Goal: Information Seeking & Learning: Learn about a topic

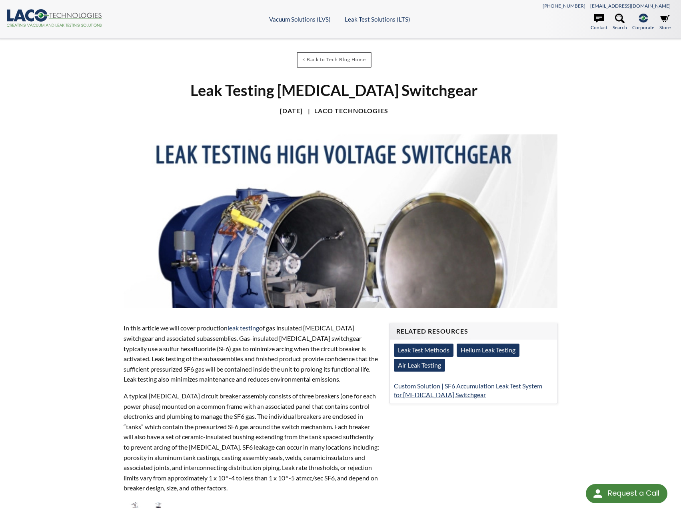
drag, startPoint x: 578, startPoint y: 296, endPoint x: 473, endPoint y: 96, distance: 225.9
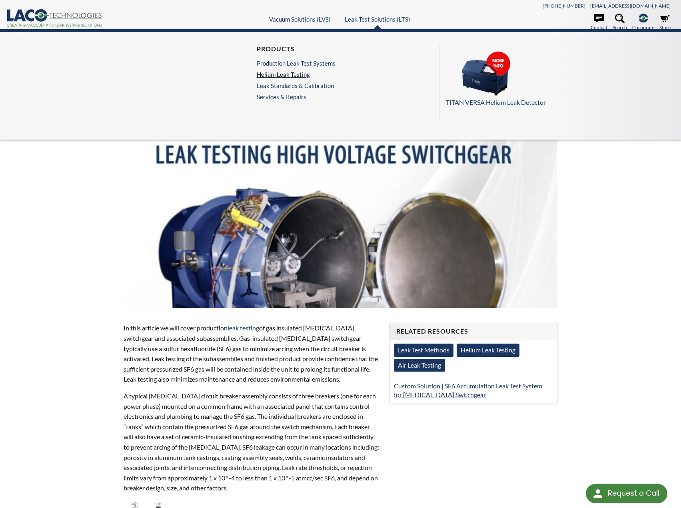
click at [292, 77] on link "Helium Leak Testing" at bounding box center [296, 74] width 79 height 7
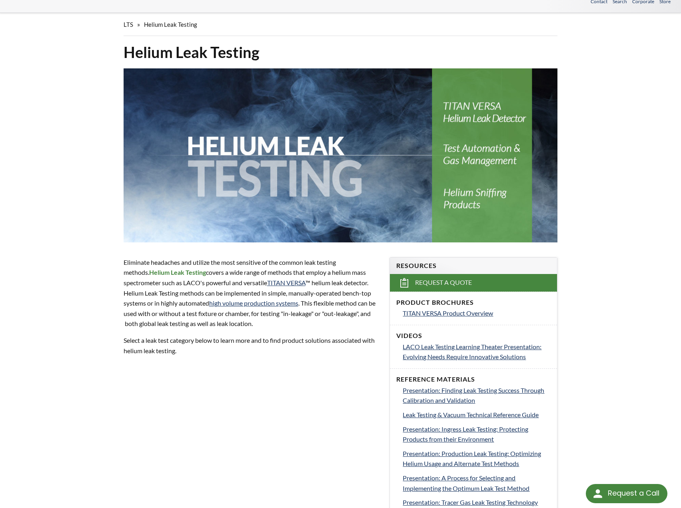
select select "Language Translate Widget"
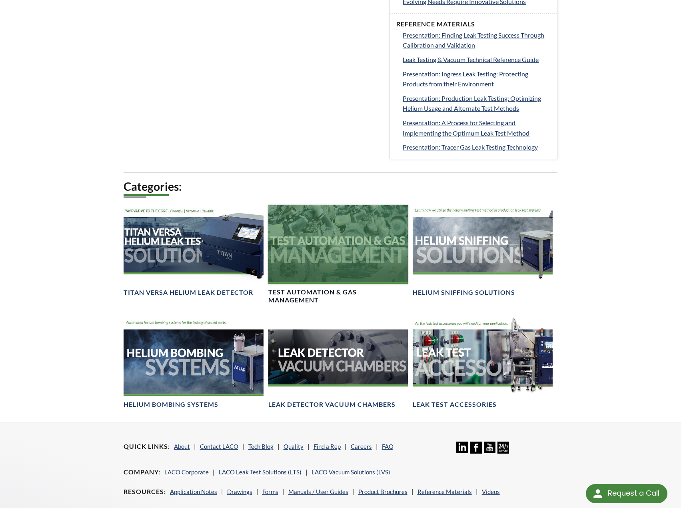
scroll to position [473, 0]
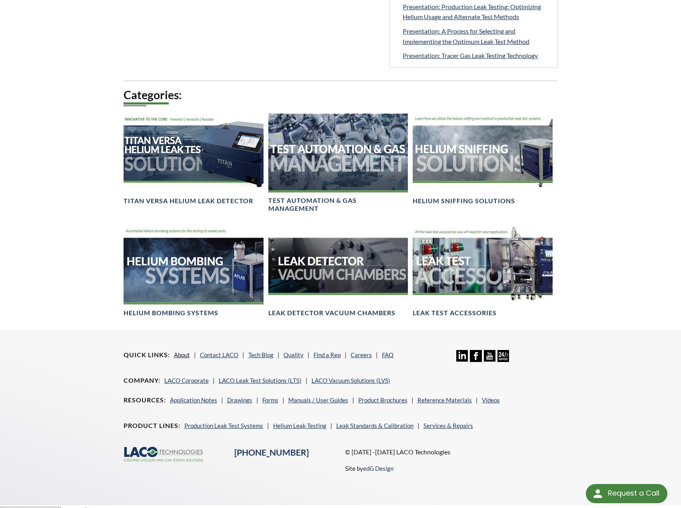
click at [184, 351] on link "About" at bounding box center [182, 354] width 16 height 7
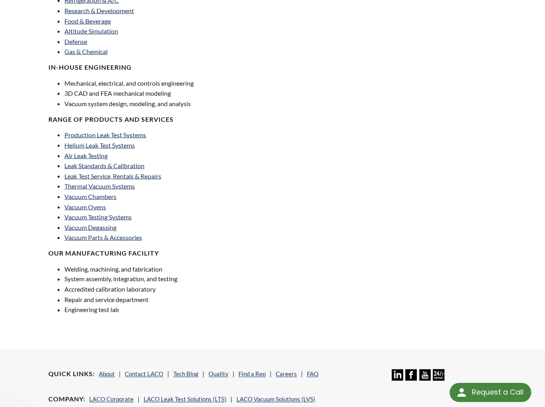
scroll to position [405, 0]
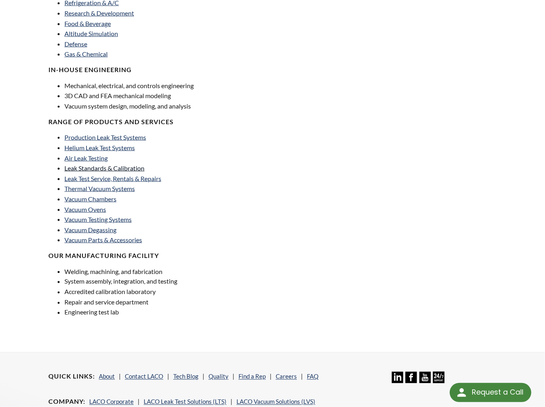
click at [127, 167] on link "Leak Standards & Calibration" at bounding box center [104, 168] width 80 height 8
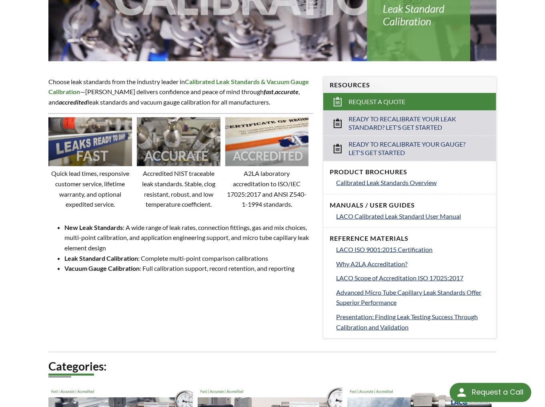
scroll to position [192, 0]
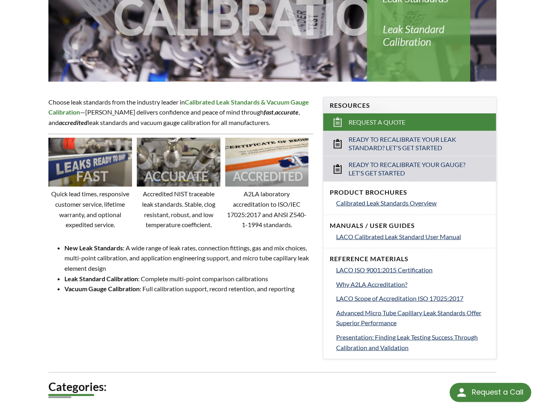
click at [277, 202] on p "A2LA laboratory accreditation to ISO/IEC 17025:2017 and ANSI Z540-1-1994 standa…" at bounding box center [267, 208] width 84 height 41
drag, startPoint x: 275, startPoint y: 213, endPoint x: 263, endPoint y: 222, distance: 15.4
click at [263, 222] on p "A2LA laboratory accreditation to ISO/IEC 17025:2017 and ANSI Z540-1-1994 standa…" at bounding box center [267, 208] width 84 height 41
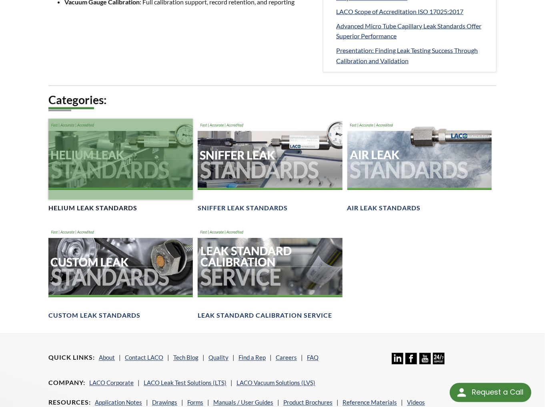
scroll to position [480, 0]
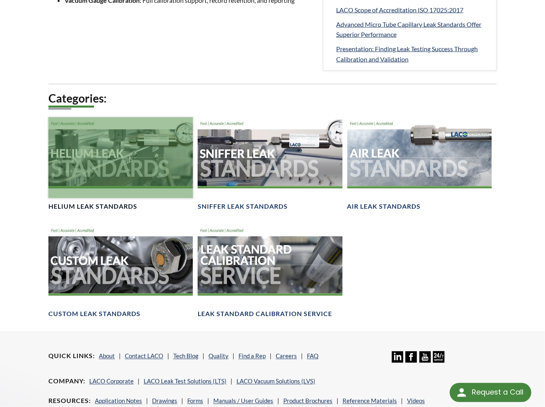
click at [116, 170] on div at bounding box center [120, 157] width 144 height 81
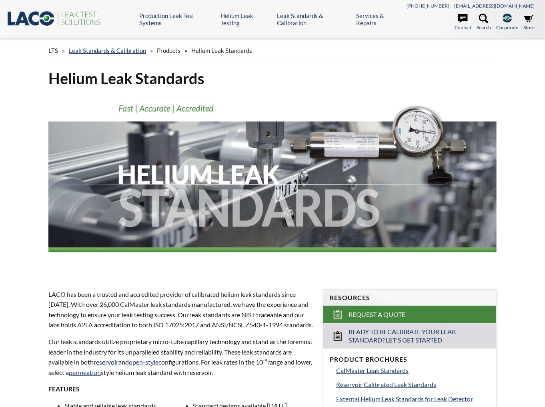
select select "Language Translate Widget"
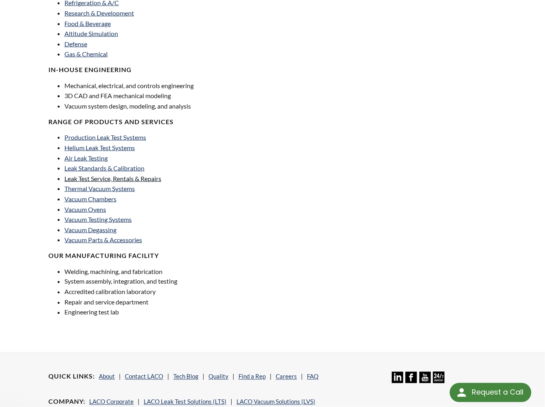
click at [153, 176] on link "Leak Test Service, Rentals & Repairs" at bounding box center [112, 178] width 97 height 8
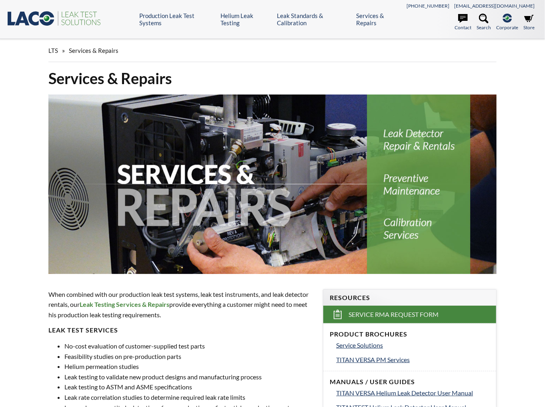
select select "Language Translate Widget"
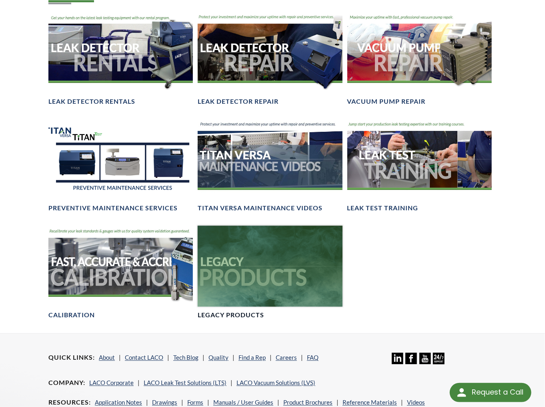
scroll to position [544, 0]
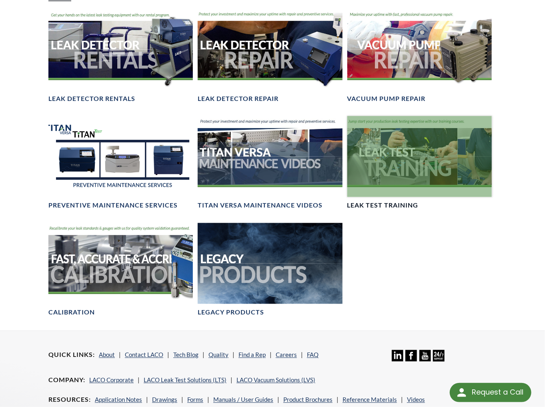
click at [383, 157] on div at bounding box center [419, 156] width 144 height 81
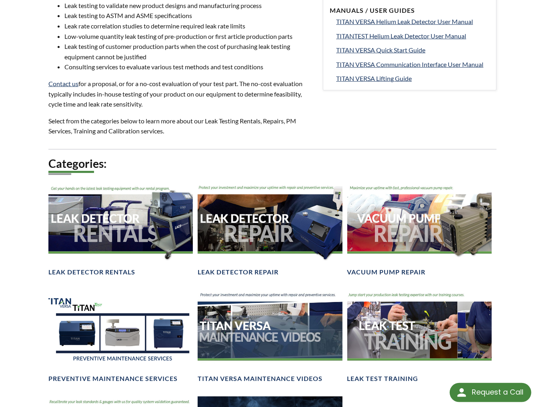
scroll to position [352, 0]
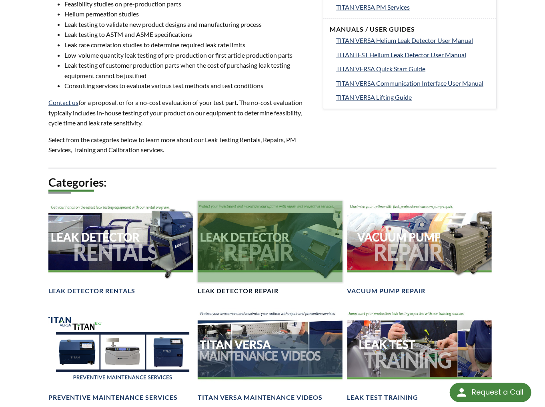
click at [266, 246] on div at bounding box center [270, 241] width 144 height 81
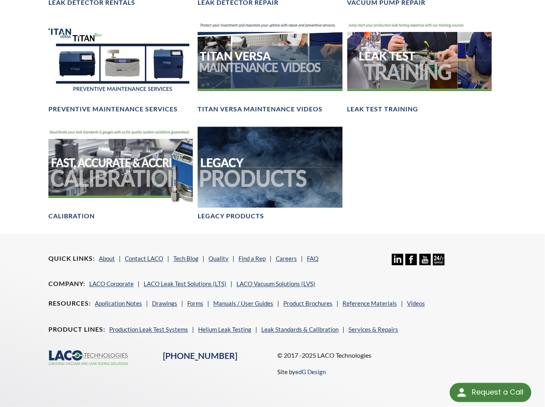
scroll to position [576, 0]
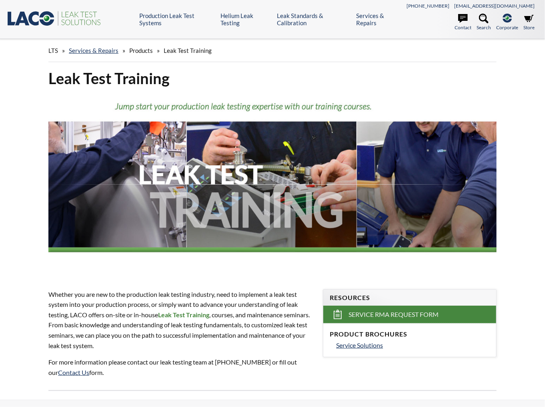
select select "Language Translate Widget"
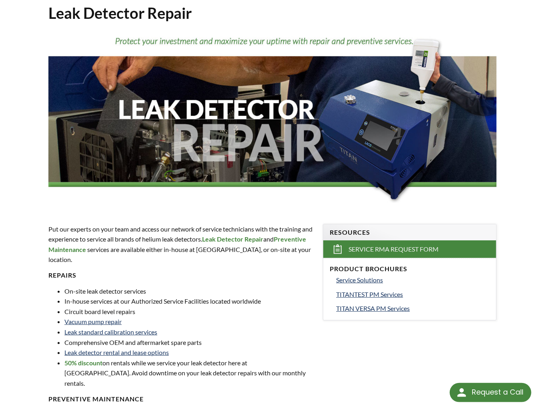
scroll to position [32, 0]
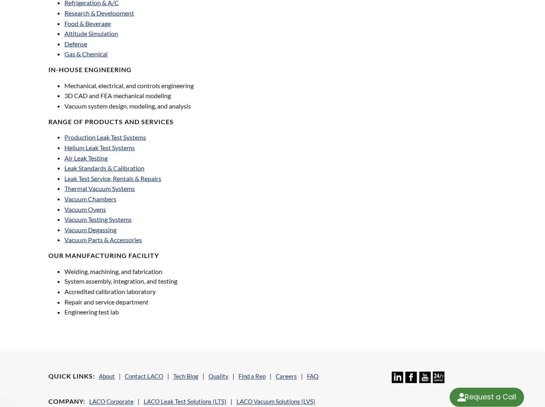
select select "Language Translate Widget"
